Goal: Check status

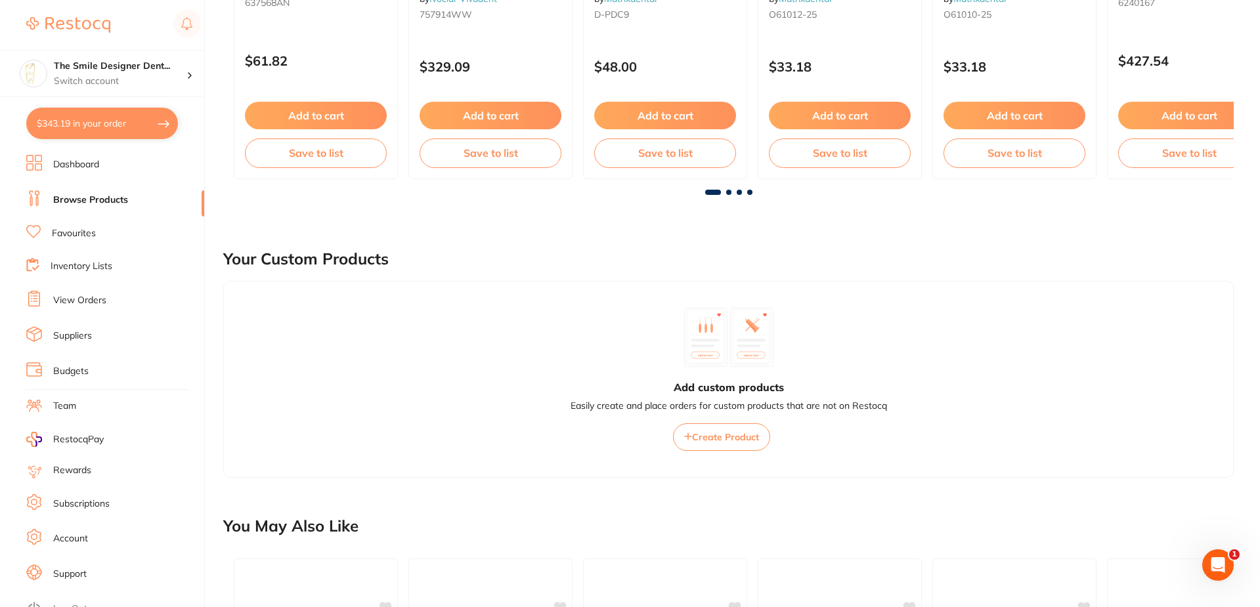
scroll to position [1313, 0]
click at [126, 154] on section "The Smile Designer Dent... Switch account The Smile Designer Dental Studio $343…" at bounding box center [102, 303] width 205 height 607
click at [82, 163] on link "Dashboard" at bounding box center [76, 164] width 46 height 13
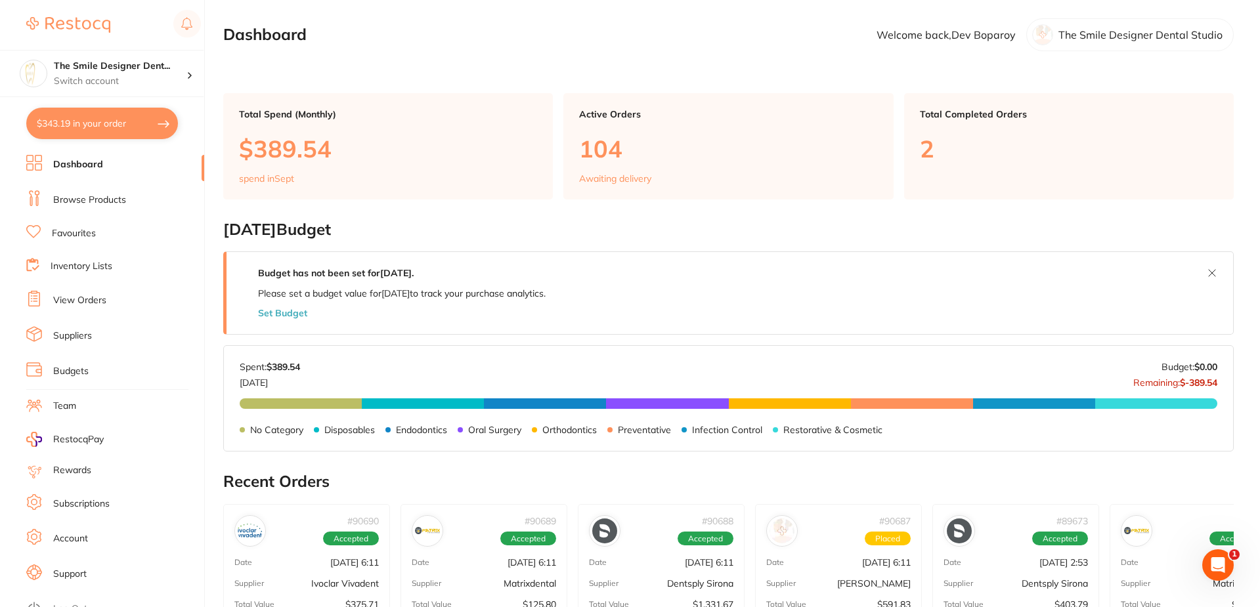
click at [93, 305] on link "View Orders" at bounding box center [79, 300] width 53 height 13
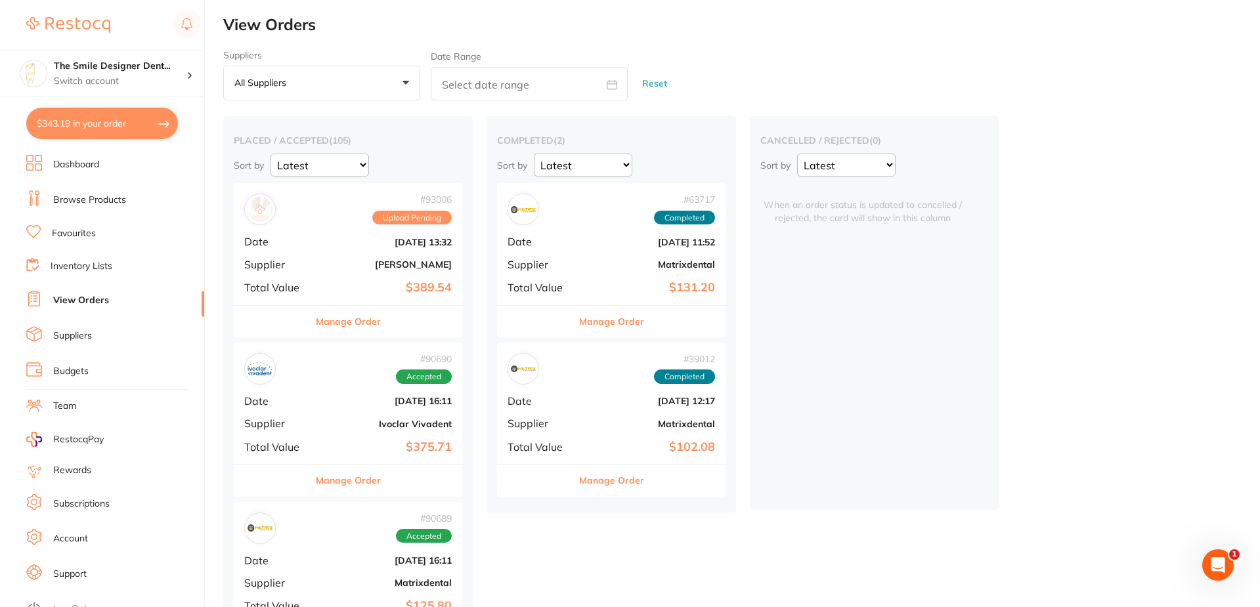
click at [349, 274] on div "# 93006 Upload Pending Date [DATE] 13:32 Supplier [PERSON_NAME] Total Value $38…" at bounding box center [348, 243] width 228 height 121
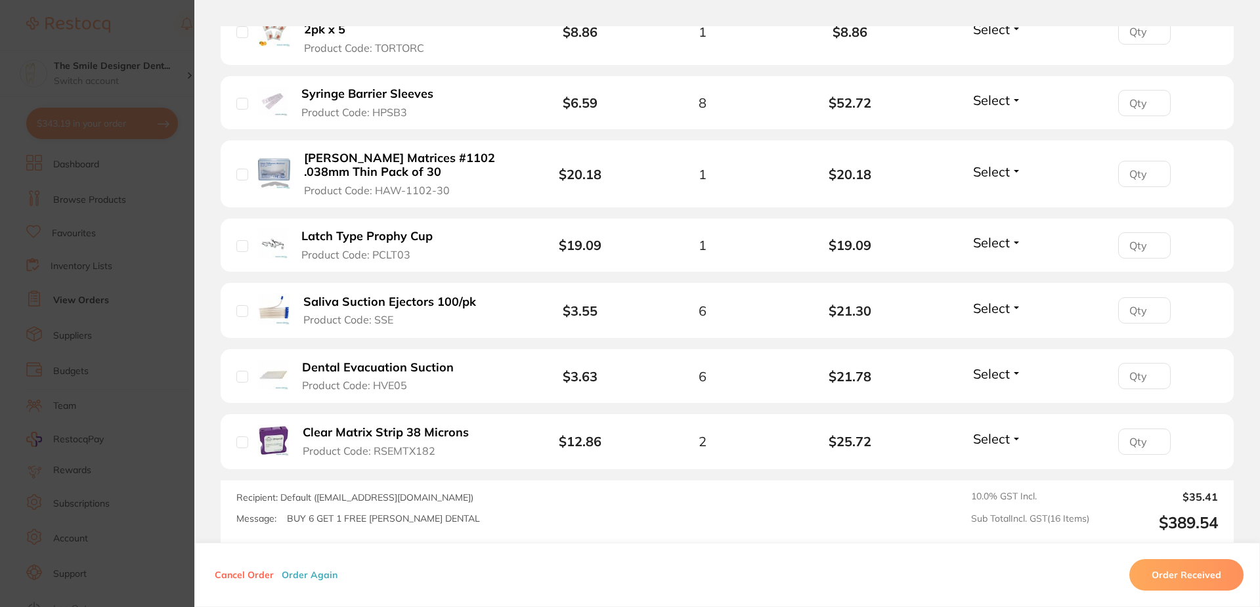
scroll to position [1129, 0]
click at [135, 498] on section "Order ID: Restocq- 93006 Order Information Upload Pending Order Date [DATE] 13:…" at bounding box center [630, 303] width 1260 height 607
